Goal: Transaction & Acquisition: Purchase product/service

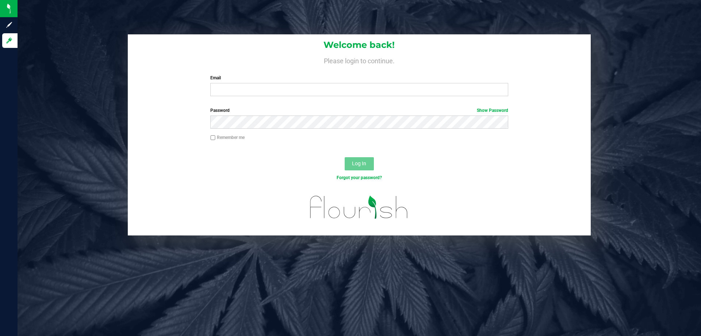
click at [240, 301] on div "Welcome back! Please login to continue. Email Required Please format your email…" at bounding box center [360, 168] width 684 height 336
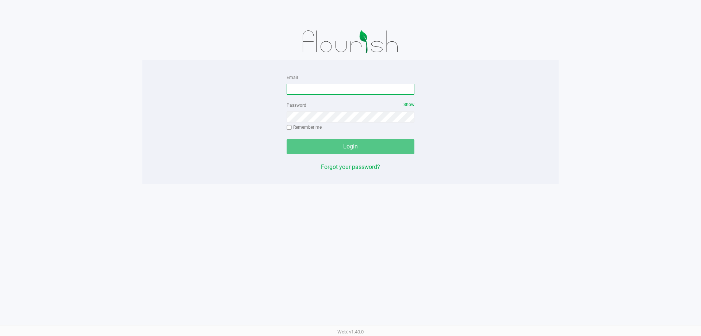
click at [291, 84] on input "Email" at bounding box center [351, 89] width 128 height 11
type input "[EMAIL_ADDRESS][DOMAIN_NAME]"
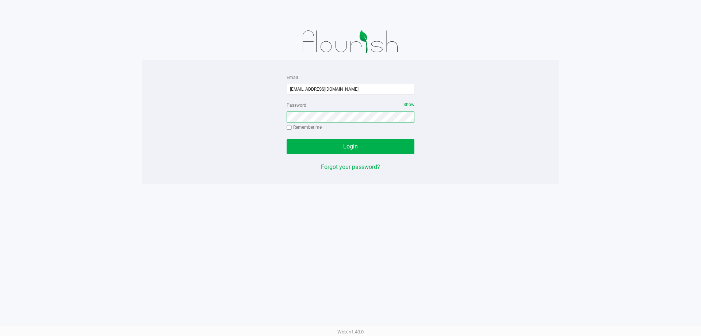
click at [287, 139] on button "Login" at bounding box center [351, 146] width 128 height 15
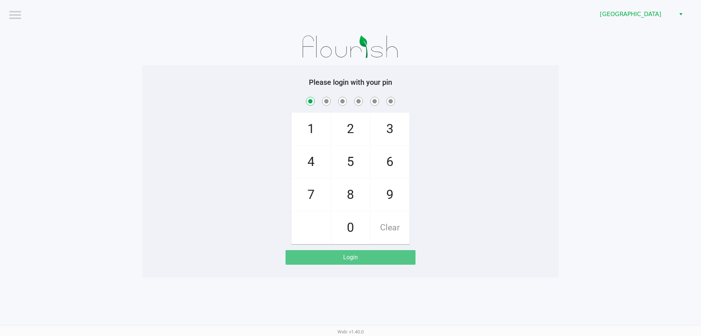
checkbox input "true"
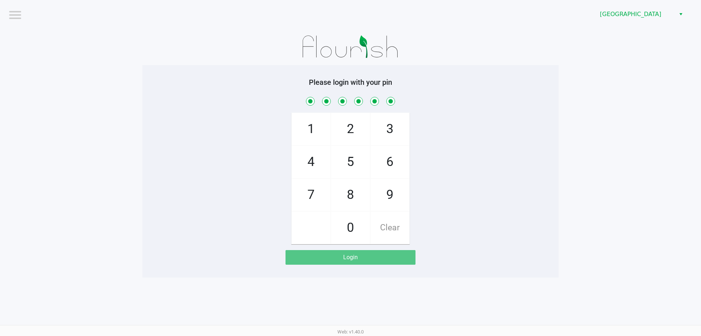
checkbox input "true"
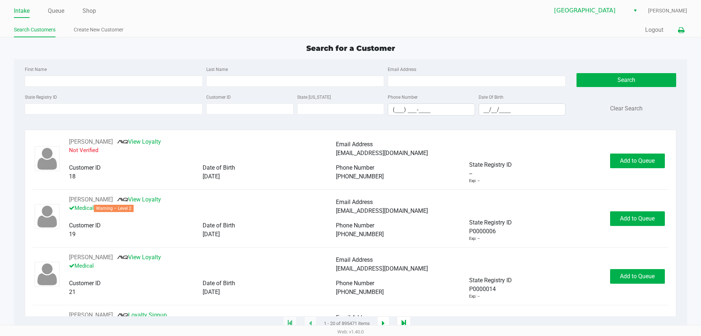
click at [678, 29] on icon at bounding box center [681, 30] width 6 height 5
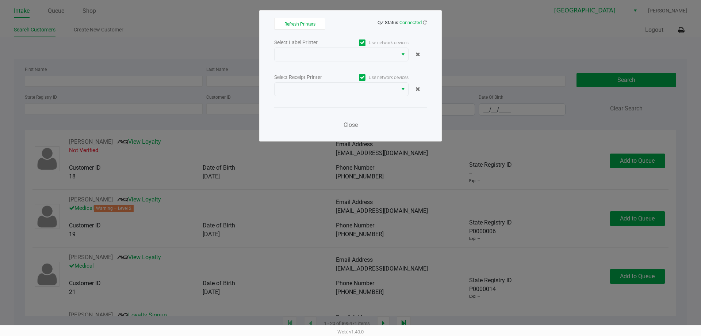
click at [359, 98] on div "Select Label Printer Use network devices Select Receipt Printer Use network dev…" at bounding box center [350, 86] width 153 height 96
click at [356, 95] on span at bounding box center [336, 89] width 123 height 13
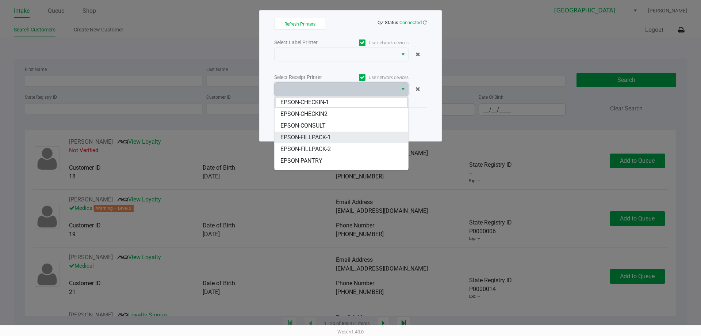
scroll to position [37, 0]
click at [308, 148] on span "EPSON-POS-2" at bounding box center [299, 147] width 36 height 9
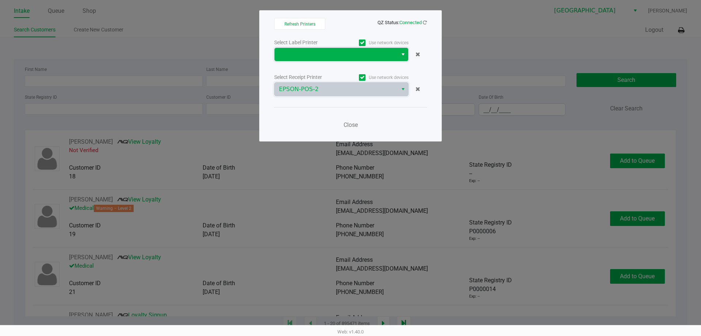
click at [325, 57] on span at bounding box center [336, 54] width 114 height 9
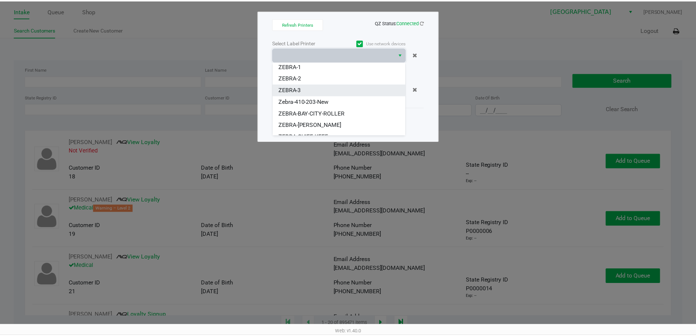
scroll to position [20, 0]
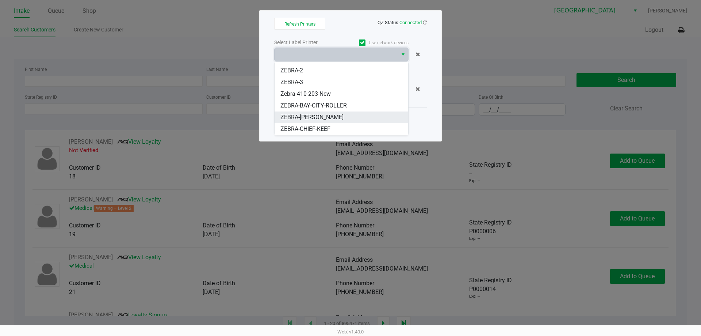
click at [301, 113] on span "ZEBRA-[PERSON_NAME]" at bounding box center [312, 117] width 63 height 9
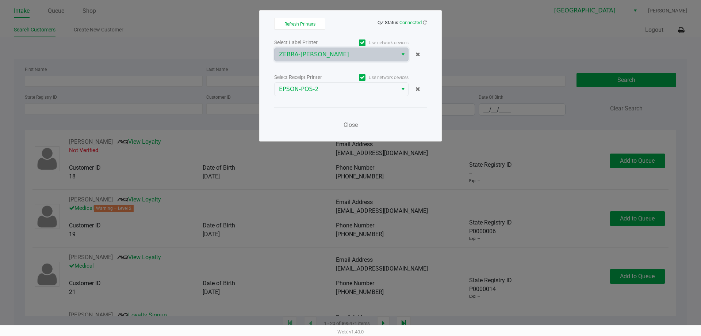
click at [341, 117] on div "Close" at bounding box center [350, 120] width 153 height 27
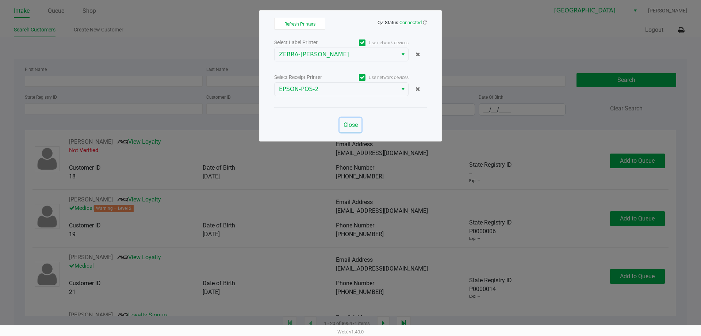
click at [344, 121] on button "Close" at bounding box center [351, 125] width 22 height 15
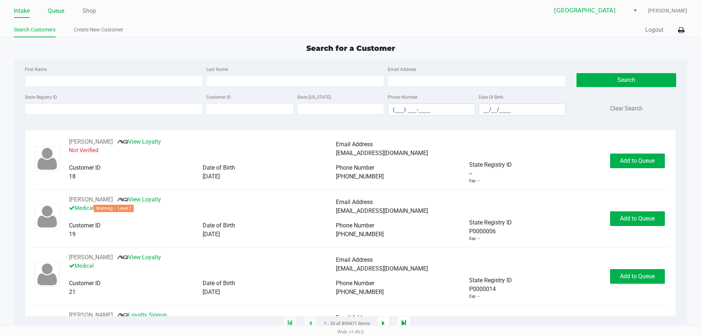
click at [53, 12] on link "Queue" at bounding box center [56, 11] width 16 height 10
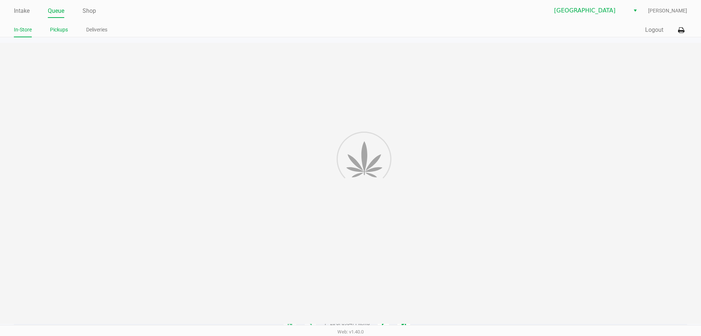
click at [52, 26] on link "Pickups" at bounding box center [59, 29] width 18 height 9
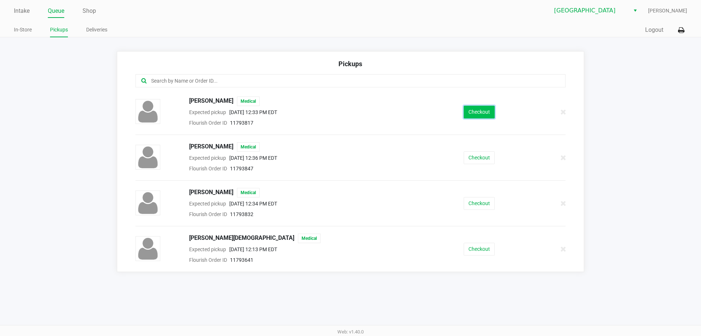
click at [477, 110] on button "Checkout" at bounding box center [479, 112] width 31 height 13
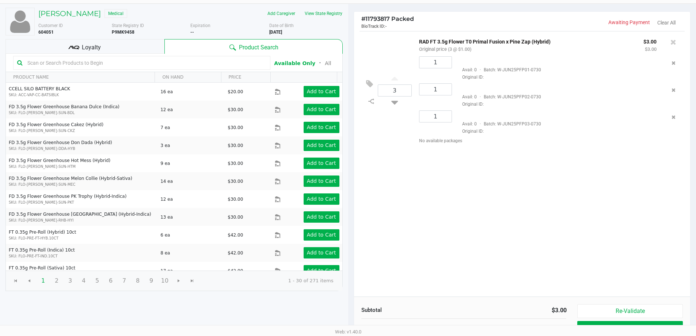
scroll to position [75, 0]
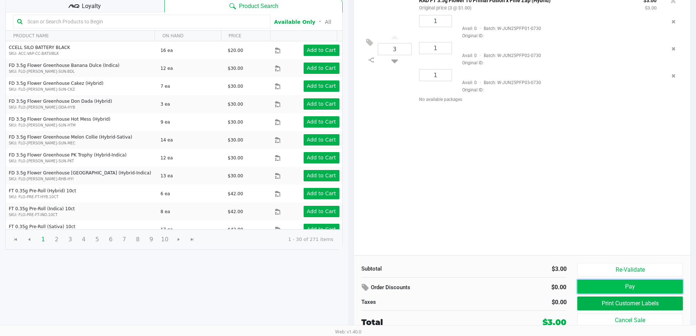
click at [634, 290] on button "Pay" at bounding box center [629, 286] width 105 height 14
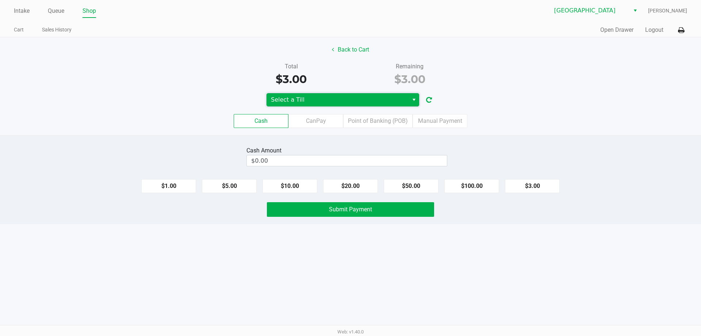
click at [299, 98] on span "Select a Till" at bounding box center [337, 99] width 133 height 9
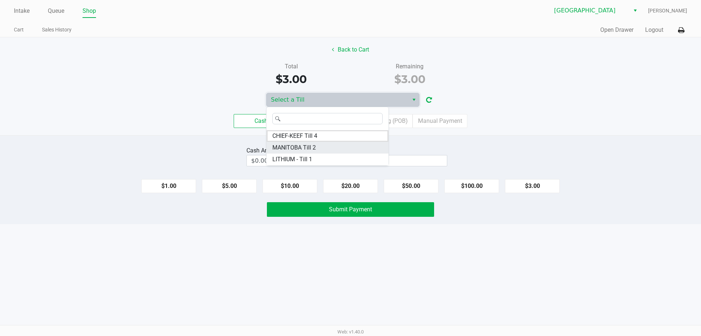
click at [299, 149] on span "MANITOBA Till 2" at bounding box center [293, 147] width 43 height 9
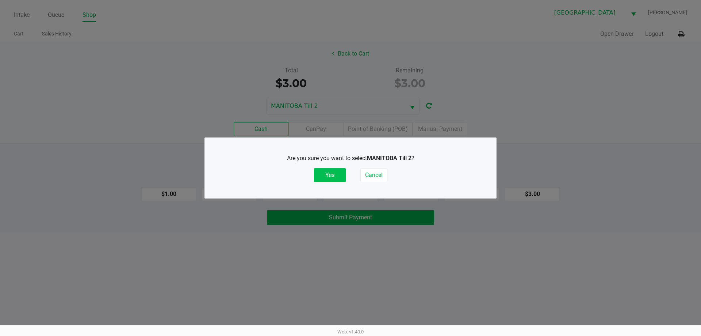
click at [322, 176] on button "Yes" at bounding box center [330, 175] width 32 height 14
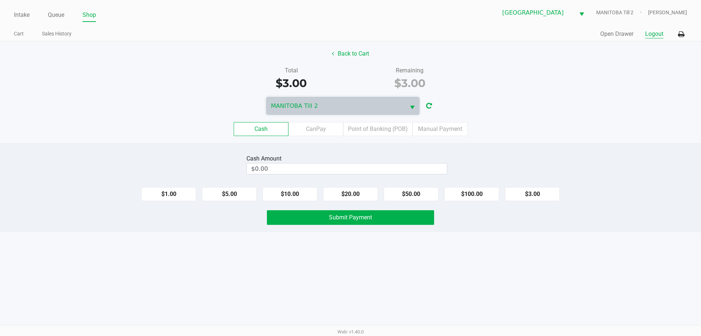
click at [649, 37] on button "Logout" at bounding box center [654, 34] width 18 height 9
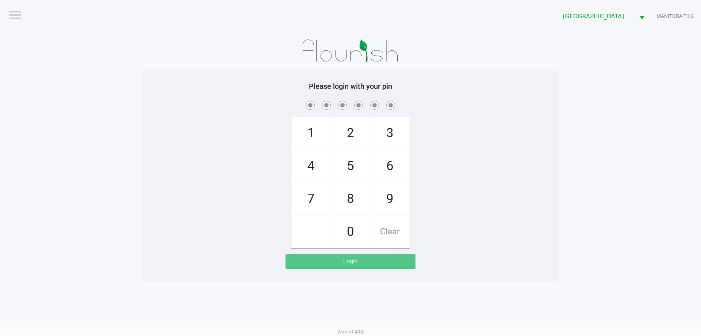
click at [634, 82] on app-pos-login-wrapper "Logout Lakeland WC [GEOGRAPHIC_DATA] Till 2 Please login with your pin 1 4 7 2 …" at bounding box center [350, 140] width 701 height 281
